Goal: Information Seeking & Learning: Find specific fact

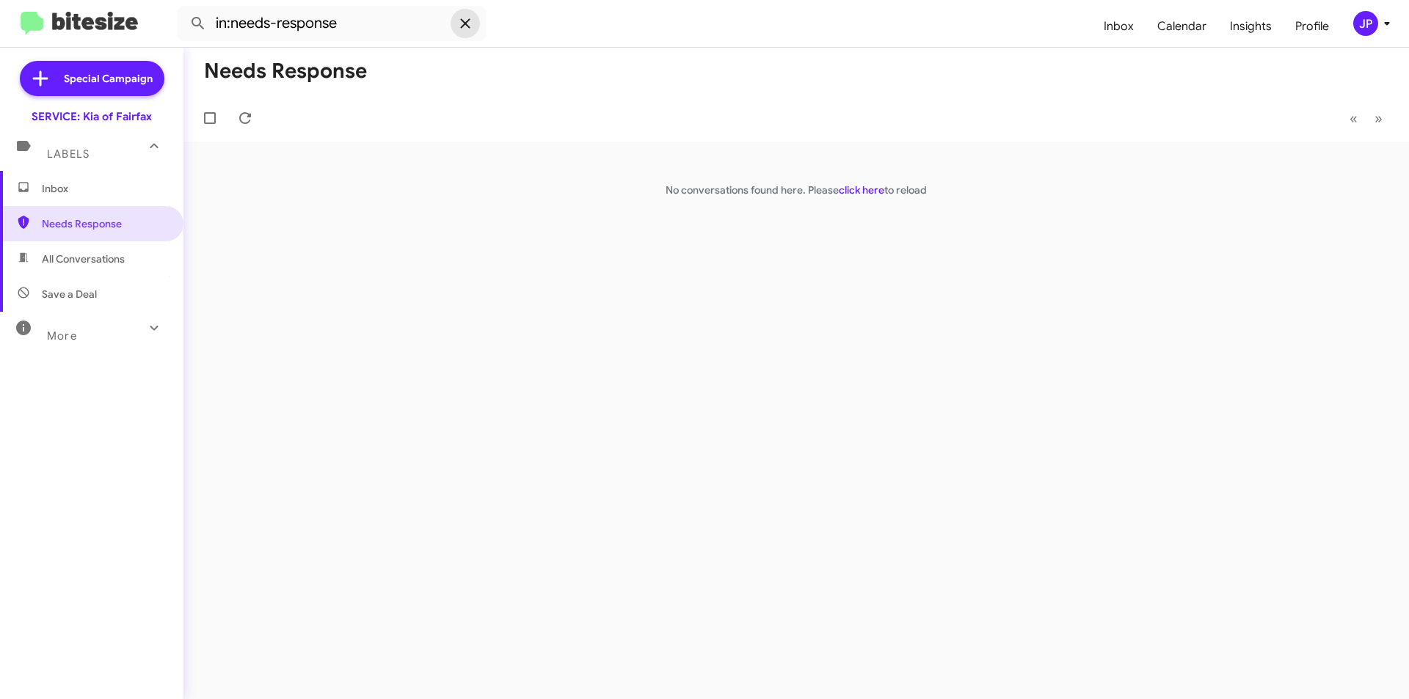
click at [462, 28] on icon at bounding box center [465, 23] width 10 height 10
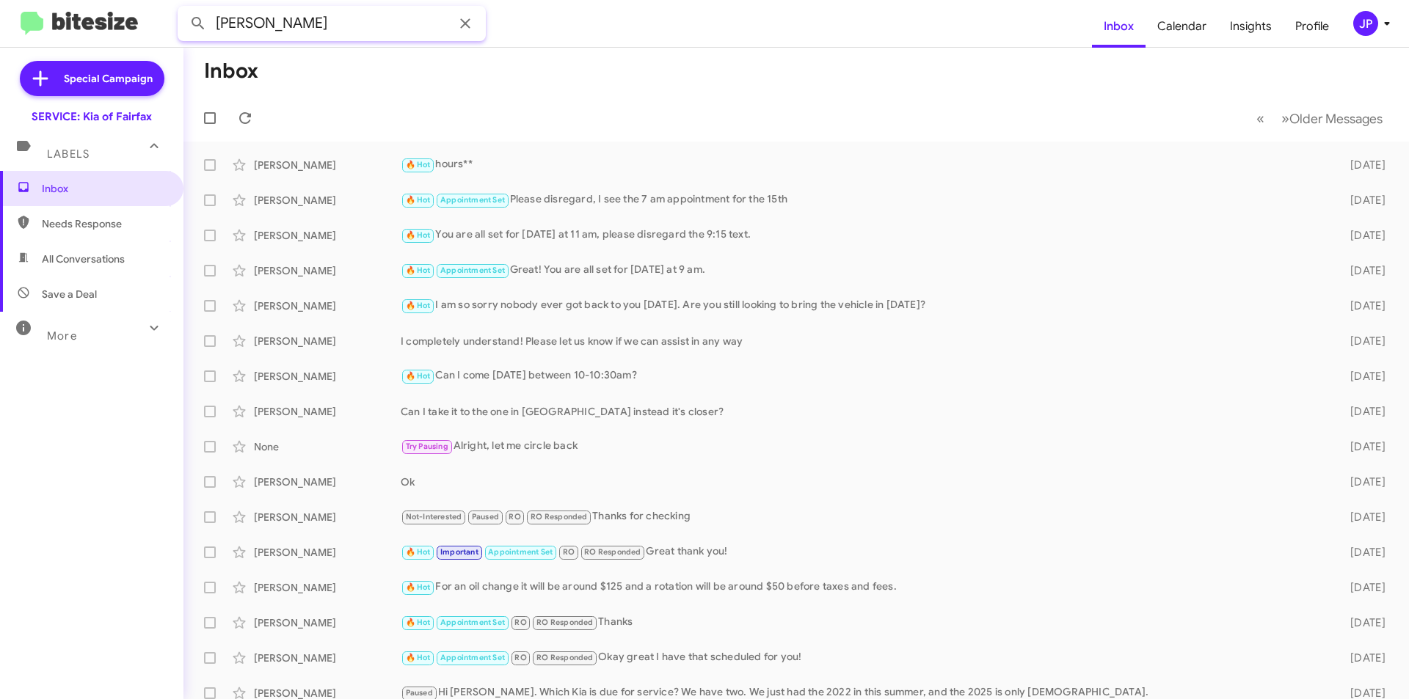
type input "CHRIS PERRY"
click at [183, 9] on button at bounding box center [197, 23] width 29 height 29
